Goal: Task Accomplishment & Management: Manage account settings

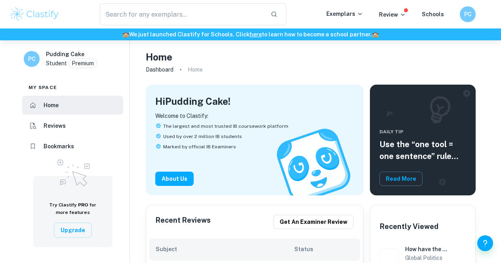
click at [408, 14] on div "Review" at bounding box center [400, 15] width 43 height 10
click at [399, 14] on p "Review" at bounding box center [392, 14] width 27 height 9
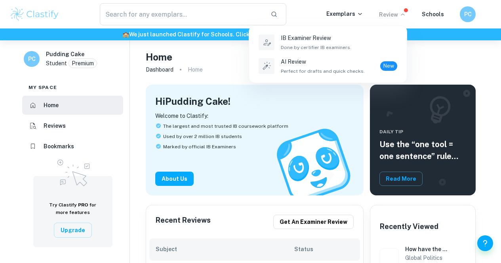
click at [422, 49] on div at bounding box center [250, 131] width 501 height 263
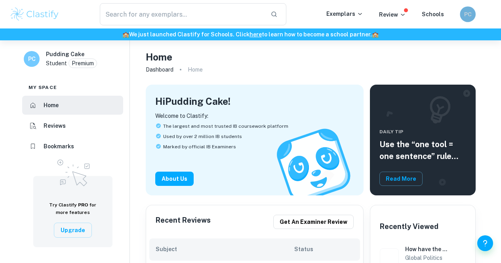
click at [464, 10] on h6 "PC" at bounding box center [467, 14] width 9 height 9
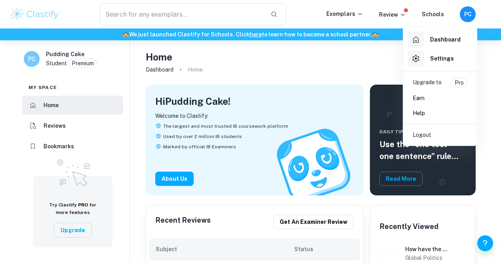
click at [439, 63] on h6 "Settings" at bounding box center [442, 58] width 24 height 9
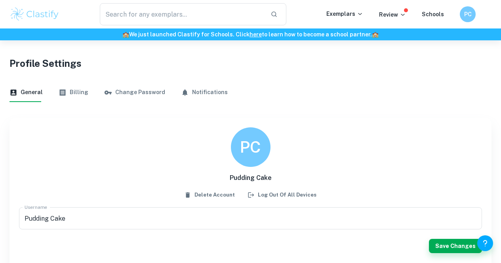
click at [76, 94] on button "Billing" at bounding box center [74, 92] width 30 height 19
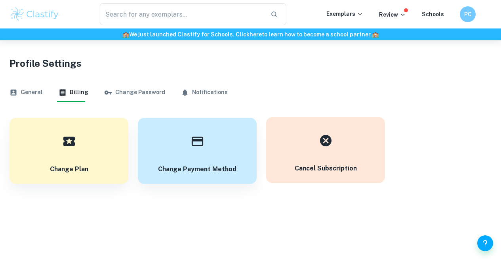
click at [365, 159] on button "Cancel subscription" at bounding box center [325, 150] width 119 height 66
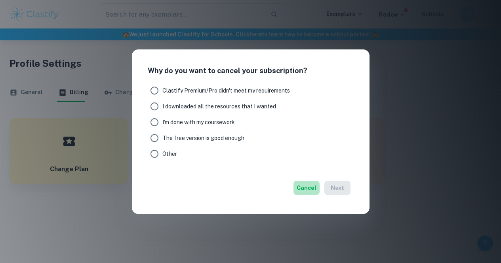
click at [311, 186] on button "Cancel" at bounding box center [306, 188] width 26 height 14
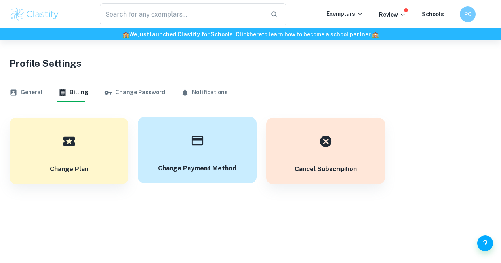
click at [193, 146] on icon "button" at bounding box center [197, 141] width 14 height 14
click at [472, 12] on h6 "PC" at bounding box center [467, 14] width 10 height 9
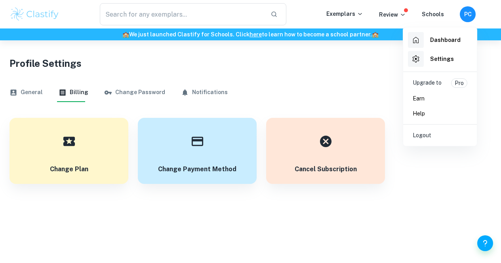
click at [28, 95] on div at bounding box center [250, 131] width 501 height 263
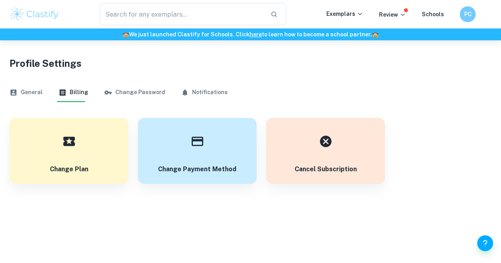
click at [34, 92] on button "General" at bounding box center [26, 92] width 33 height 19
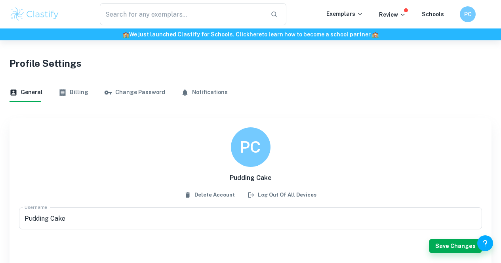
click at [132, 89] on button "Change Password" at bounding box center [134, 92] width 61 height 19
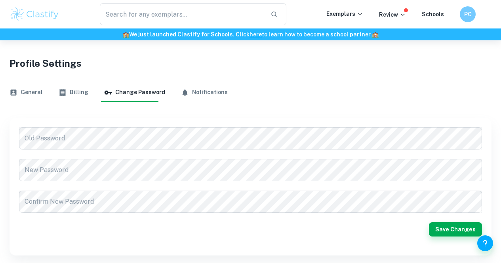
click at [66, 92] on button "Billing" at bounding box center [74, 92] width 30 height 19
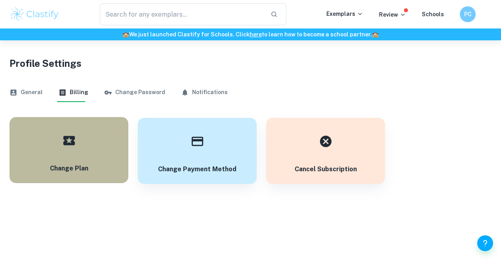
click at [107, 136] on button "Change Plan" at bounding box center [69, 150] width 119 height 66
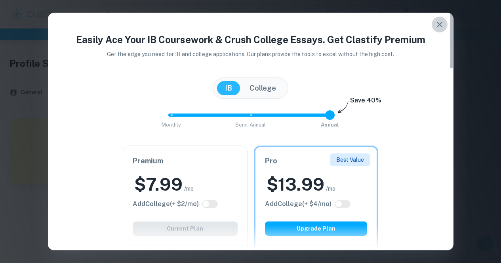
click at [442, 23] on icon "button" at bounding box center [440, 25] width 10 height 10
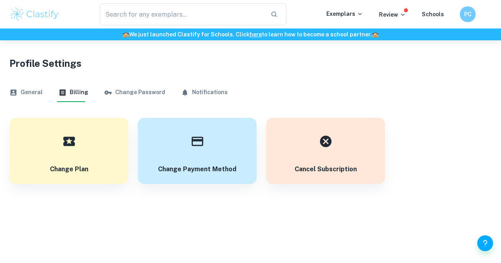
click at [462, 15] on div "PC" at bounding box center [468, 14] width 16 height 16
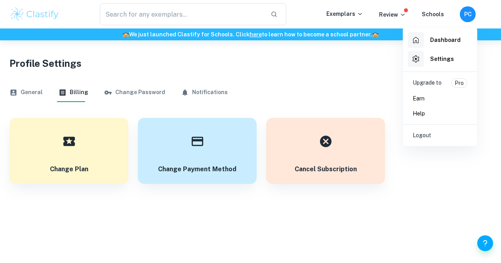
click at [436, 61] on h6 "Settings" at bounding box center [442, 59] width 24 height 9
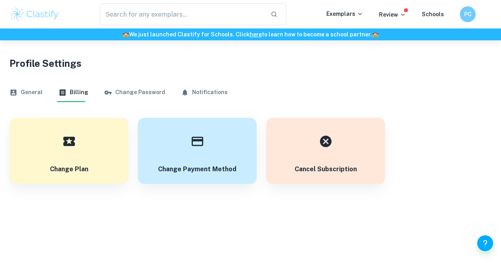
click at [129, 86] on button "Change Password" at bounding box center [134, 92] width 61 height 19
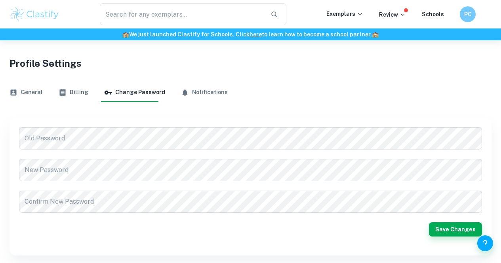
click at [68, 93] on button "Billing" at bounding box center [74, 92] width 30 height 19
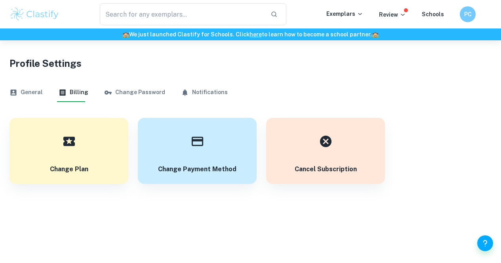
click at [32, 93] on button "General" at bounding box center [26, 92] width 33 height 19
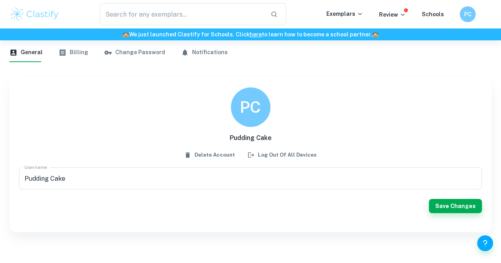
scroll to position [40, 0]
click at [462, 16] on div "PC" at bounding box center [467, 14] width 16 height 16
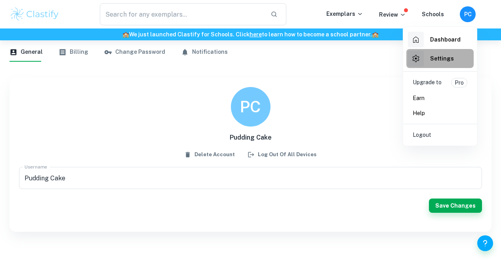
click at [447, 54] on h6 "Settings" at bounding box center [442, 58] width 24 height 9
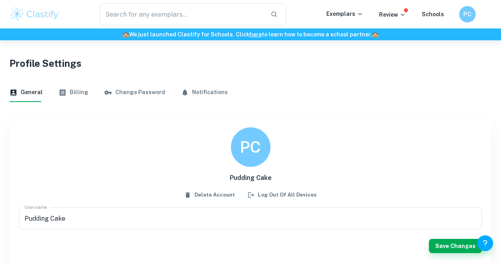
click at [469, 13] on h6 "PC" at bounding box center [467, 14] width 10 height 9
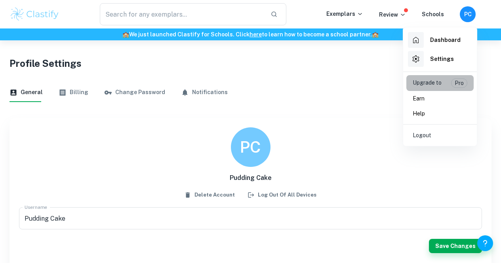
click at [436, 84] on p "Upgrade to" at bounding box center [427, 83] width 29 height 10
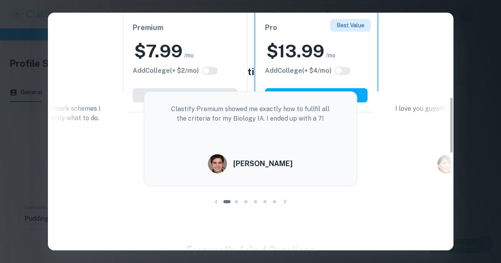
scroll to position [167, 0]
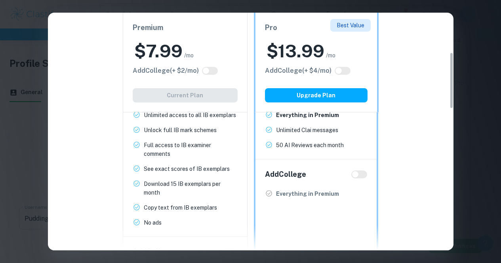
click at [483, 91] on div "Easily Ace Your IB Coursework & Crush College Essays. Get Clastify Premium Get …" at bounding box center [250, 131] width 501 height 263
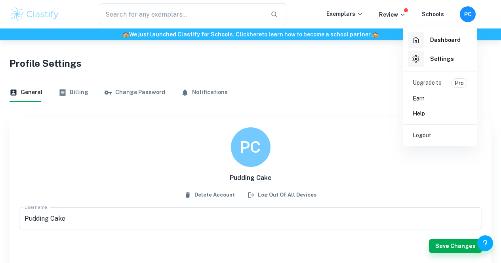
click at [37, 17] on div at bounding box center [250, 131] width 501 height 263
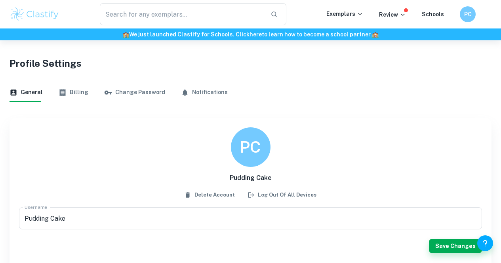
click at [46, 11] on img at bounding box center [35, 14] width 50 height 16
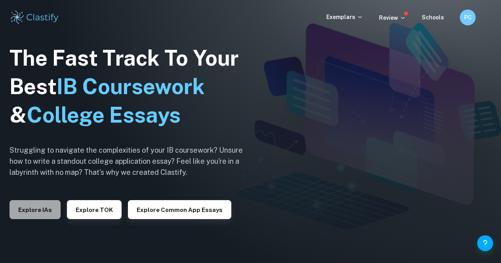
click at [38, 205] on button "Explore IAs" at bounding box center [35, 209] width 51 height 19
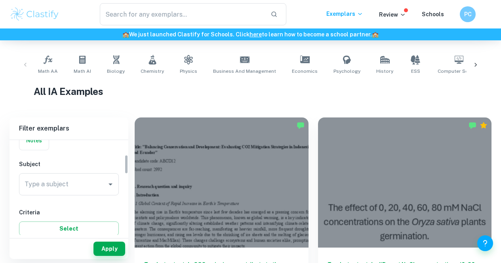
scroll to position [71, 0]
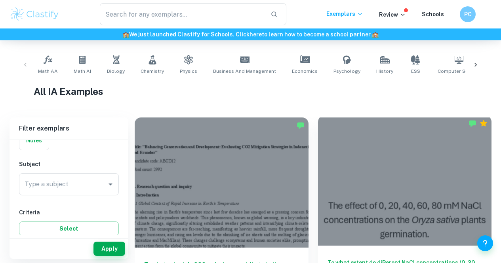
click at [318, 170] on div at bounding box center [405, 181] width 174 height 130
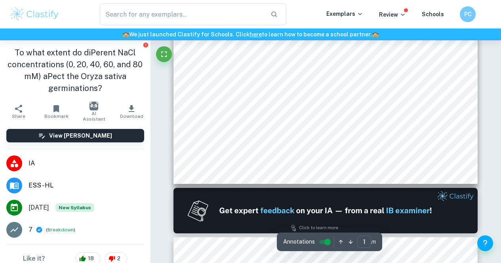
type input "2"
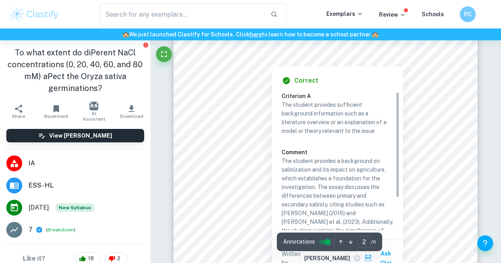
scroll to position [663, 0]
click at [463, 11] on div "PC" at bounding box center [467, 14] width 16 height 16
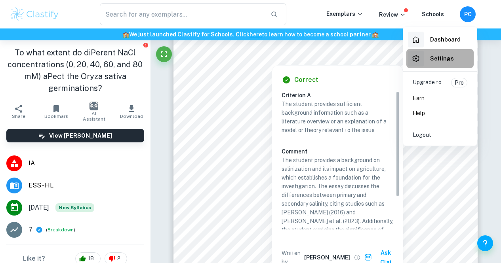
click at [435, 66] on div "Settings" at bounding box center [431, 59] width 46 height 16
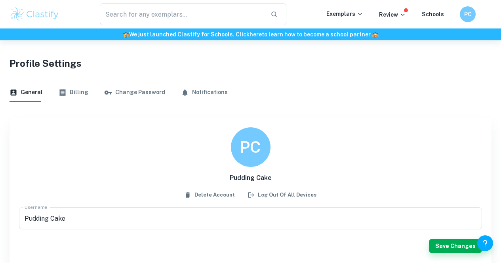
scroll to position [40, 0]
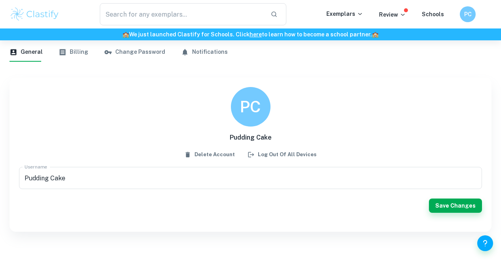
click at [70, 49] on button "Billing" at bounding box center [74, 52] width 30 height 19
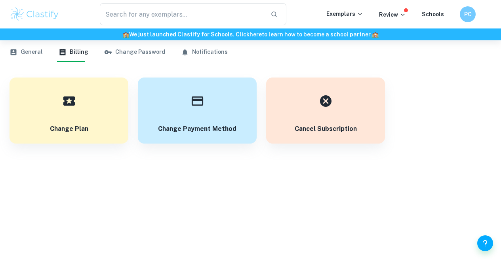
click at [125, 52] on button "Change Password" at bounding box center [134, 52] width 61 height 19
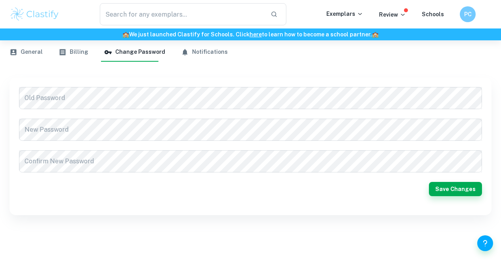
click at [72, 52] on button "Billing" at bounding box center [74, 52] width 30 height 19
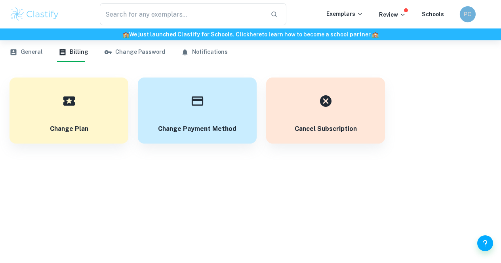
click at [467, 12] on h6 "PC" at bounding box center [467, 14] width 9 height 9
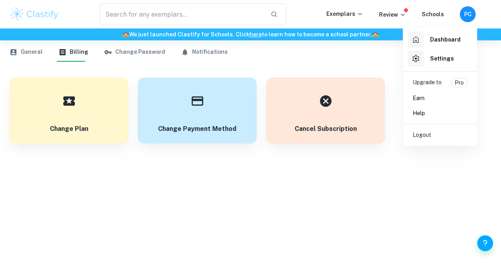
click at [445, 36] on h6 "Dashboard" at bounding box center [445, 39] width 30 height 9
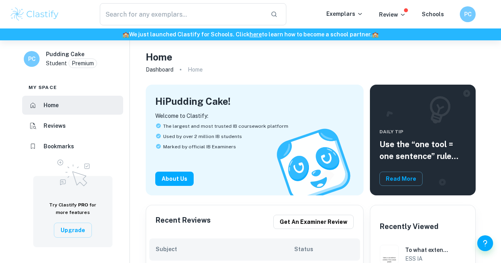
click at [76, 62] on p "Premium" at bounding box center [83, 63] width 22 height 9
click at [52, 62] on p "Student" at bounding box center [56, 63] width 21 height 9
click at [396, 15] on p "Review" at bounding box center [392, 14] width 27 height 9
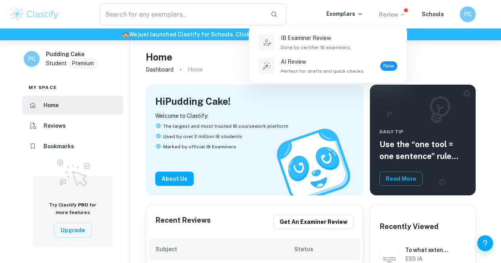
click at [462, 14] on div at bounding box center [250, 131] width 501 height 263
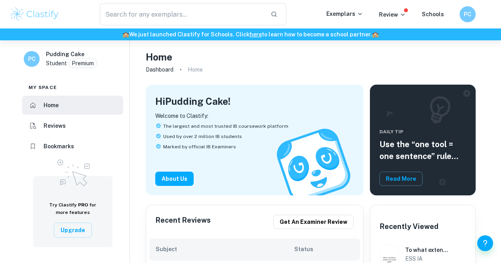
click at [477, 15] on div "PC" at bounding box center [475, 14] width 32 height 16
click at [471, 15] on h6 "PC" at bounding box center [467, 14] width 10 height 9
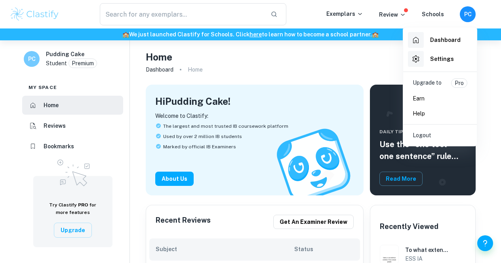
click at [445, 55] on h6 "Settings" at bounding box center [442, 59] width 24 height 9
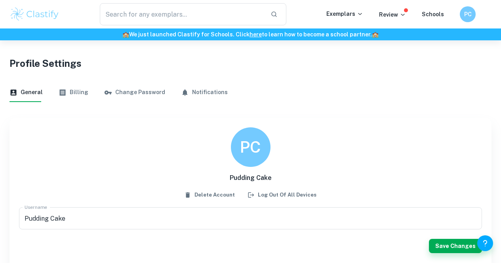
click at [69, 90] on button "Billing" at bounding box center [74, 92] width 30 height 19
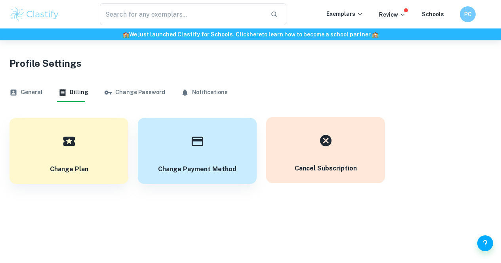
click at [314, 139] on div "button" at bounding box center [326, 141] width 28 height 28
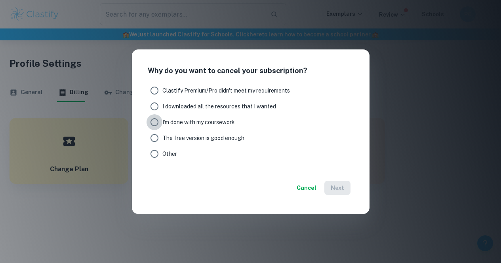
click at [155, 122] on input "I'm done with my coursework" at bounding box center [154, 122] width 16 height 16
radio input "true"
click at [337, 183] on button "Next" at bounding box center [337, 188] width 26 height 14
click at [324, 186] on button "Cancel" at bounding box center [320, 188] width 26 height 14
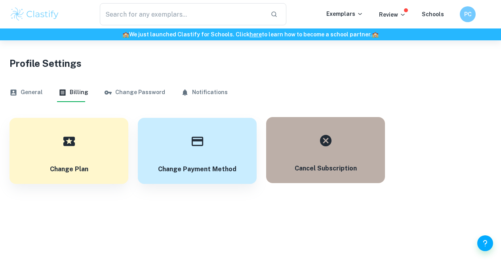
click at [332, 172] on h6 "Cancel subscription" at bounding box center [326, 169] width 62 height 10
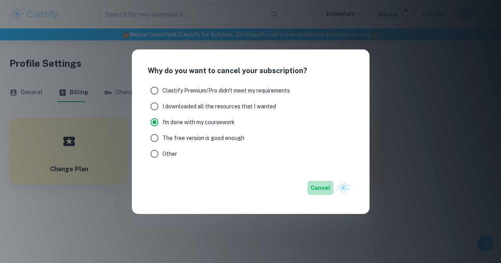
click at [323, 186] on button "Cancel" at bounding box center [320, 188] width 26 height 14
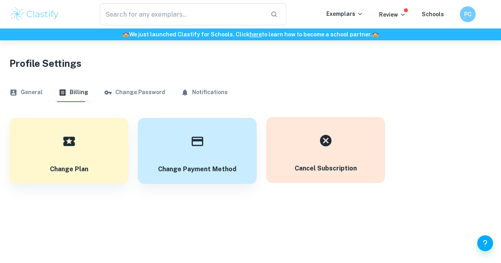
click at [274, 148] on button "Cancel subscription" at bounding box center [325, 150] width 119 height 66
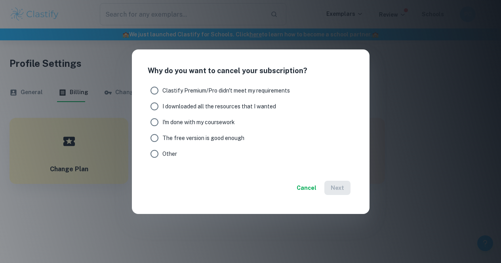
click at [312, 186] on button "Cancel" at bounding box center [306, 188] width 26 height 14
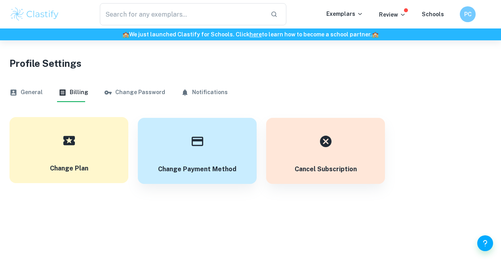
click at [107, 145] on button "Change Plan" at bounding box center [69, 150] width 119 height 66
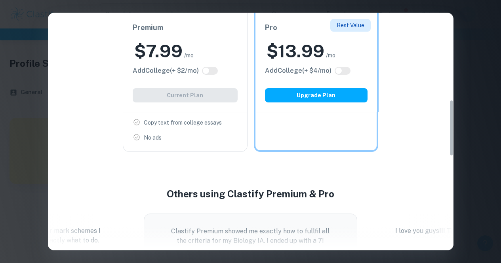
scroll to position [304, 0]
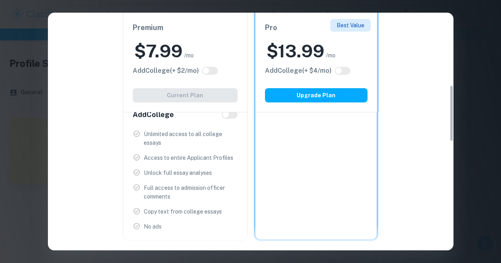
click at [441, 73] on div "Premium $ 7.99 /mo Add College (+ $ 2 /mo) Current Plan IB Program Unlimited ac…" at bounding box center [247, 38] width 393 height 406
click at [458, 75] on div "Easily Ace Your IB Coursework & Crush College Essays. Get Clastify Premium Get …" at bounding box center [250, 131] width 501 height 263
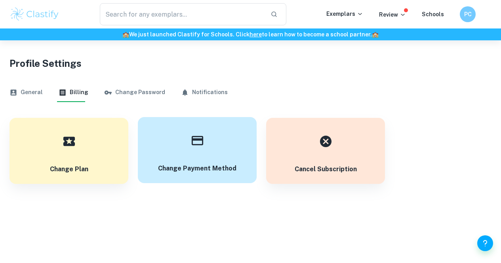
click at [242, 138] on button "Change payment method" at bounding box center [197, 150] width 119 height 66
click at [468, 15] on h6 "PC" at bounding box center [468, 14] width 9 height 8
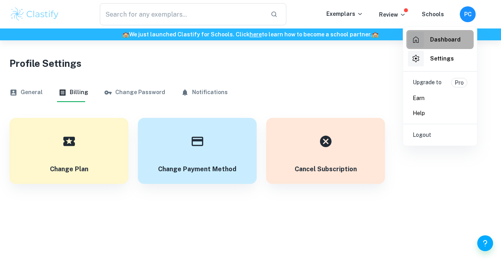
click at [426, 41] on div "Dashboard" at bounding box center [434, 40] width 53 height 16
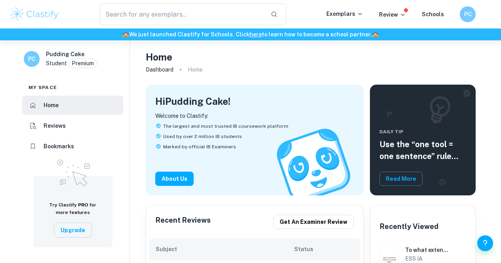
scroll to position [167, 0]
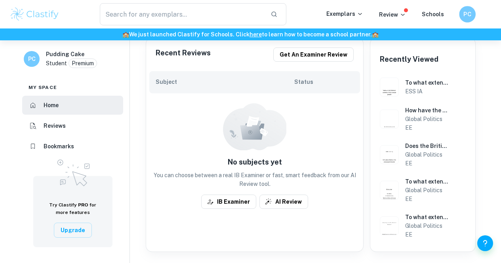
click at [467, 16] on h6 "PC" at bounding box center [467, 14] width 10 height 9
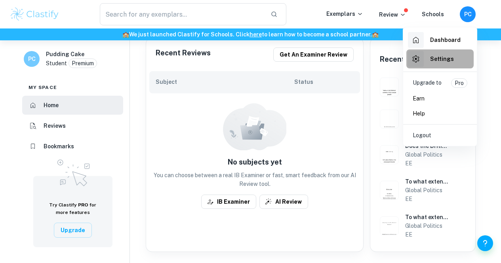
click at [428, 64] on div "Settings" at bounding box center [431, 59] width 46 height 16
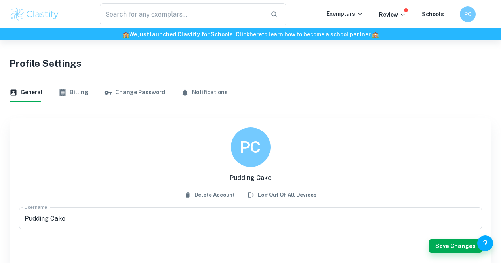
scroll to position [40, 0]
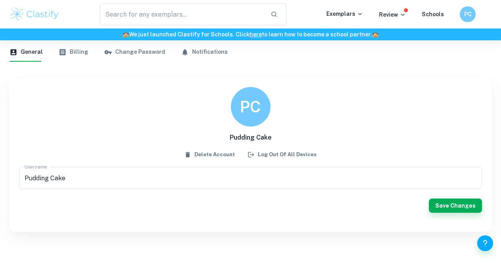
click at [80, 53] on button "Billing" at bounding box center [74, 52] width 30 height 19
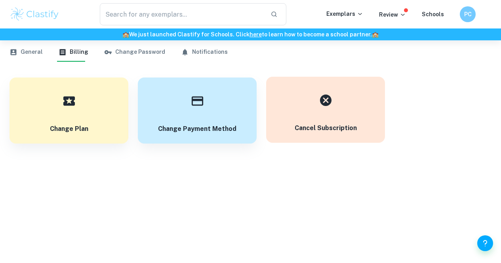
click at [331, 133] on button "Cancel subscription" at bounding box center [325, 110] width 119 height 66
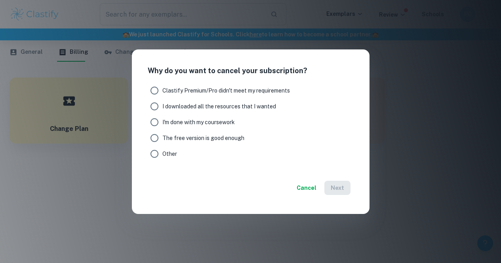
click at [159, 122] on input "I'm done with my coursework" at bounding box center [154, 122] width 16 height 16
radio input "true"
click at [350, 185] on button "Next" at bounding box center [337, 188] width 26 height 14
click at [317, 183] on button "Cancel" at bounding box center [320, 188] width 26 height 14
